Goal: Task Accomplishment & Management: Use online tool/utility

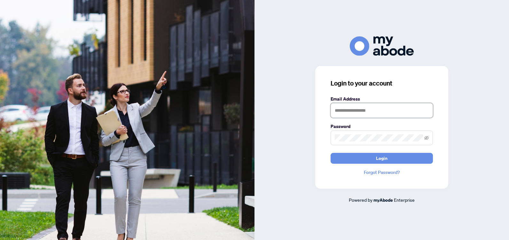
click at [375, 111] on input "text" at bounding box center [381, 110] width 102 height 15
type input "**********"
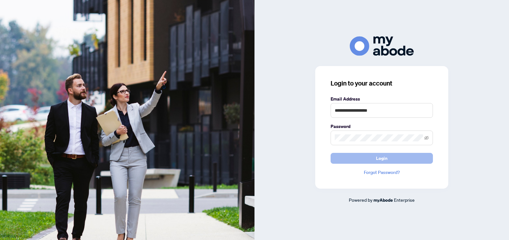
click at [382, 158] on span "Login" at bounding box center [382, 158] width 12 height 10
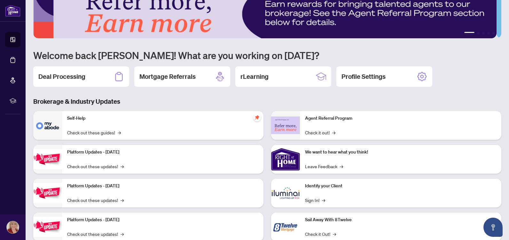
scroll to position [38, 0]
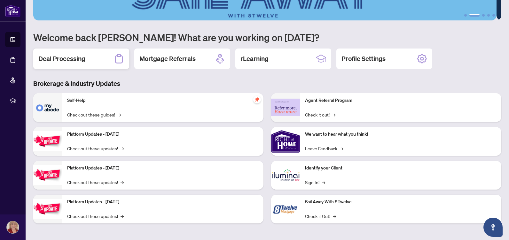
click at [79, 60] on h2 "Deal Processing" at bounding box center [61, 58] width 47 height 9
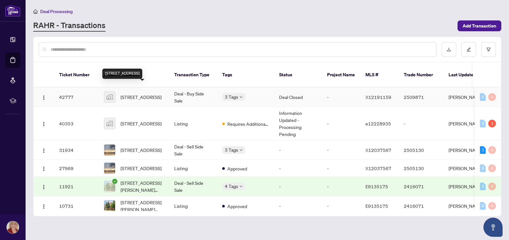
click at [146, 94] on span "[STREET_ADDRESS]" at bounding box center [140, 97] width 41 height 7
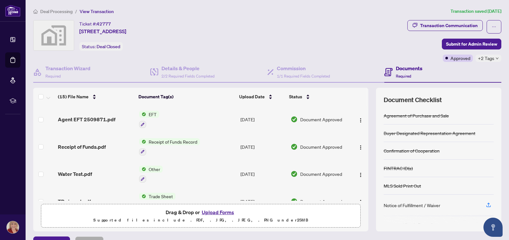
click at [149, 113] on span "EFT" at bounding box center [152, 114] width 13 height 7
click at [125, 146] on span "EFT" at bounding box center [125, 145] width 13 height 7
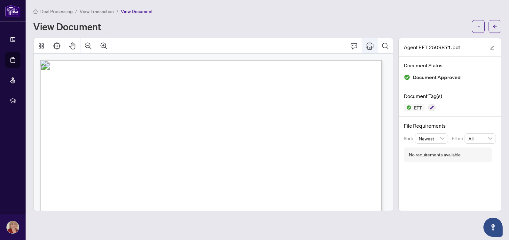
click at [367, 47] on icon "Print" at bounding box center [369, 46] width 8 height 8
click at [60, 12] on span "Deal Processing" at bounding box center [56, 12] width 32 height 6
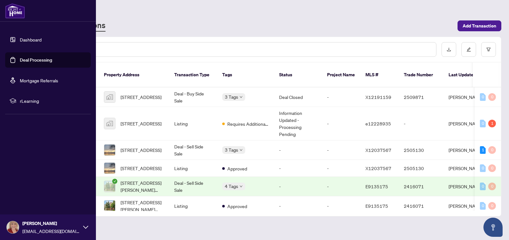
click at [26, 39] on link "Dashboard" at bounding box center [31, 40] width 22 height 6
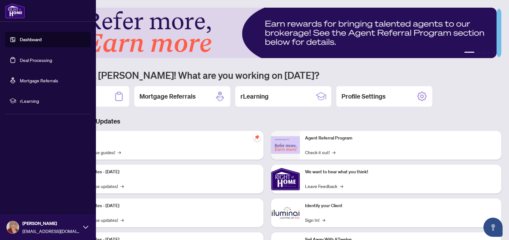
click at [16, 229] on img at bounding box center [13, 227] width 12 height 12
click at [86, 229] on icon at bounding box center [85, 227] width 5 height 5
click at [34, 191] on button "Logout" at bounding box center [48, 189] width 86 height 11
